Goal: Complete application form: Complete application form

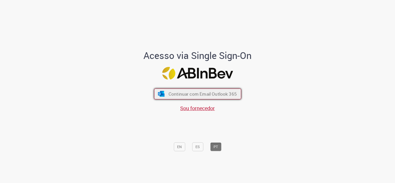
click at [200, 91] on button "Continuar com Email Outlook 365" at bounding box center [197, 94] width 87 height 11
